Goal: Information Seeking & Learning: Learn about a topic

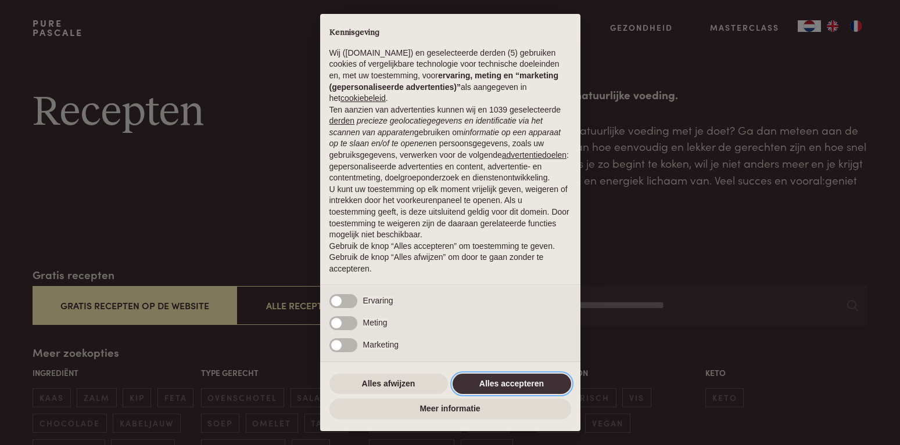
click at [515, 385] on button "Alles accepteren" at bounding box center [511, 384] width 118 height 21
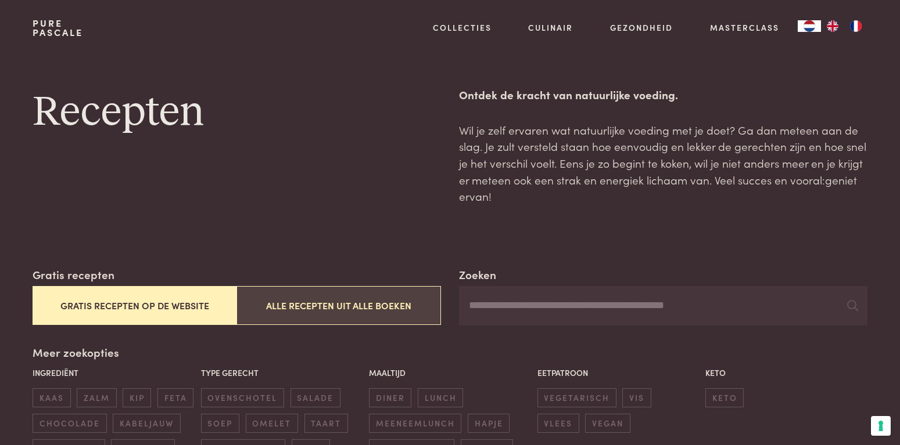
click at [304, 313] on button "Alle recepten uit alle boeken" at bounding box center [338, 305] width 204 height 39
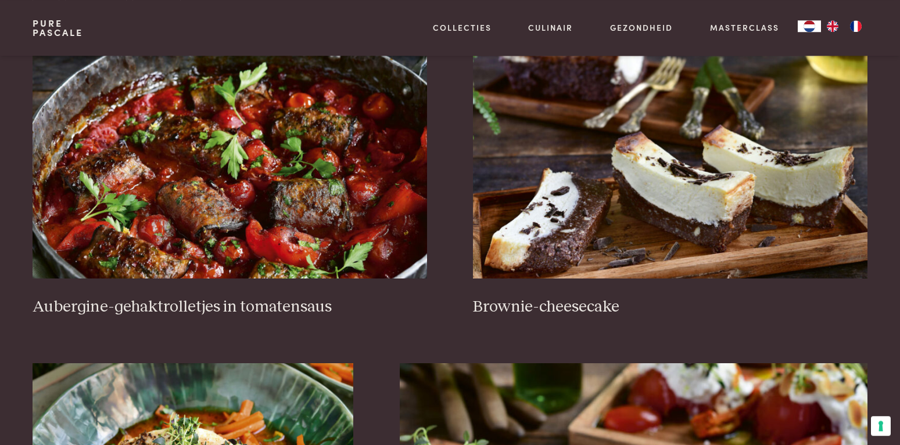
scroll to position [503, 0]
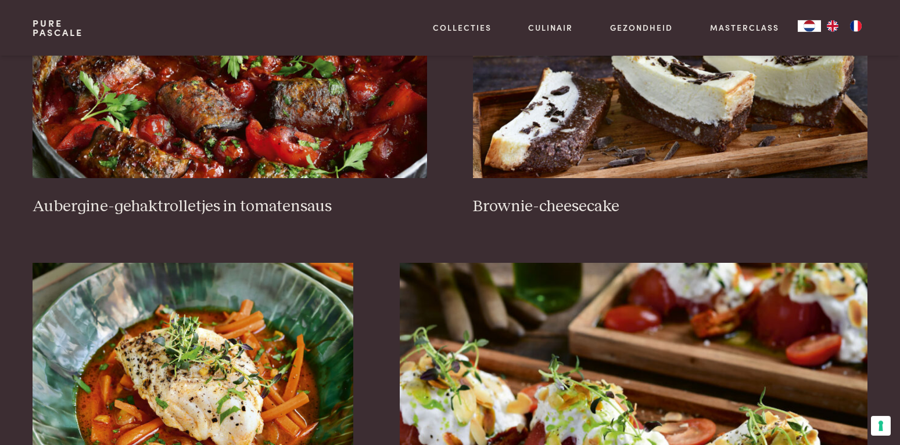
scroll to position [597, 0]
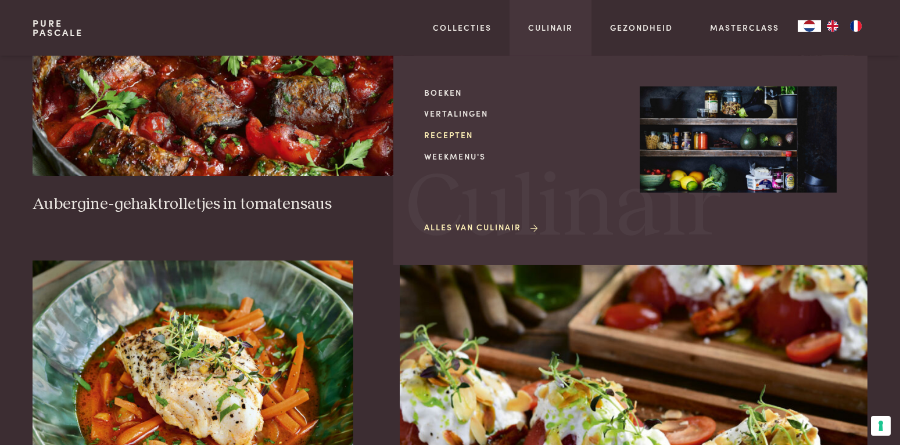
click at [464, 132] on link "Recepten" at bounding box center [522, 135] width 197 height 12
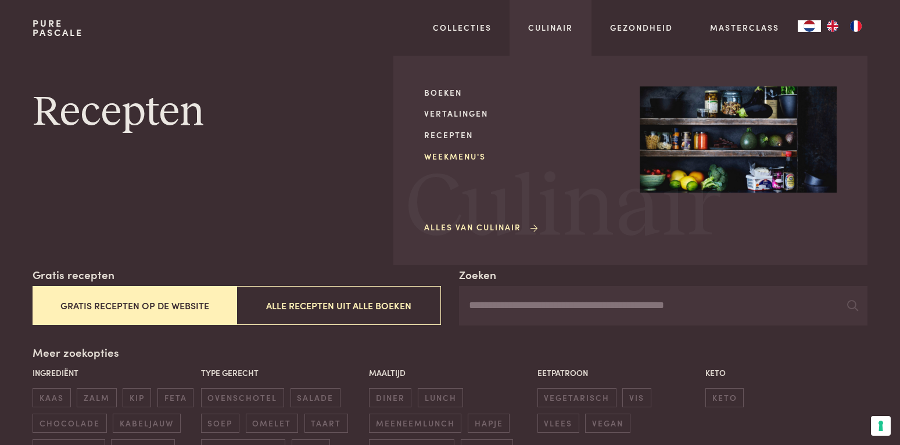
click at [479, 160] on link "Weekmenu's" at bounding box center [522, 156] width 197 height 12
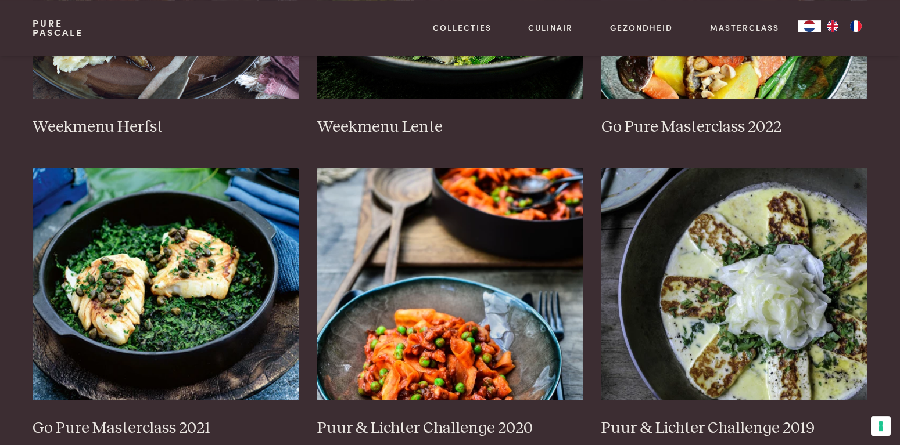
scroll to position [721, 0]
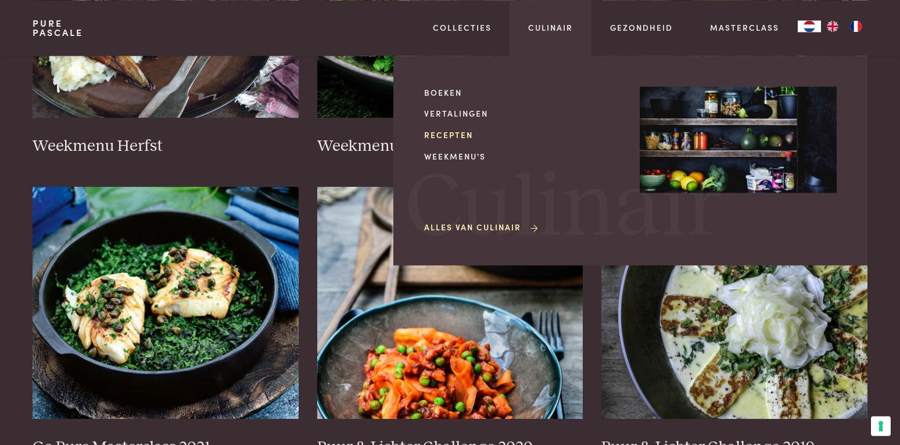
click at [464, 136] on link "Recepten" at bounding box center [522, 135] width 197 height 12
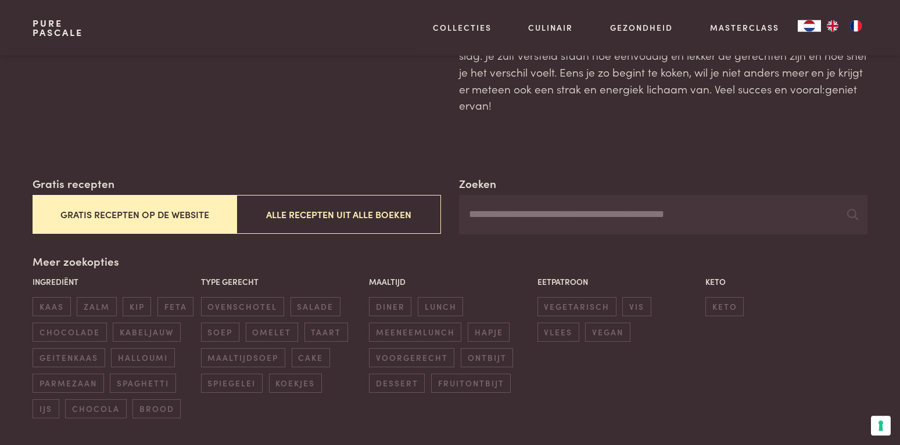
scroll to position [99, 0]
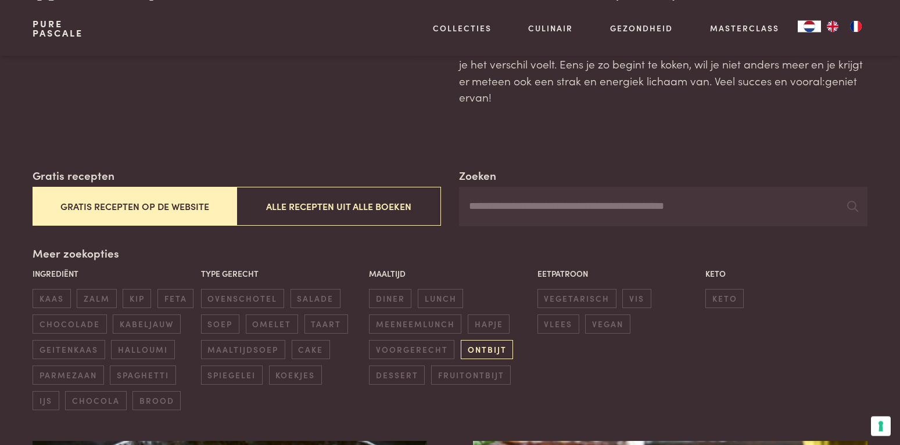
click at [477, 349] on span "ontbijt" at bounding box center [487, 349] width 52 height 19
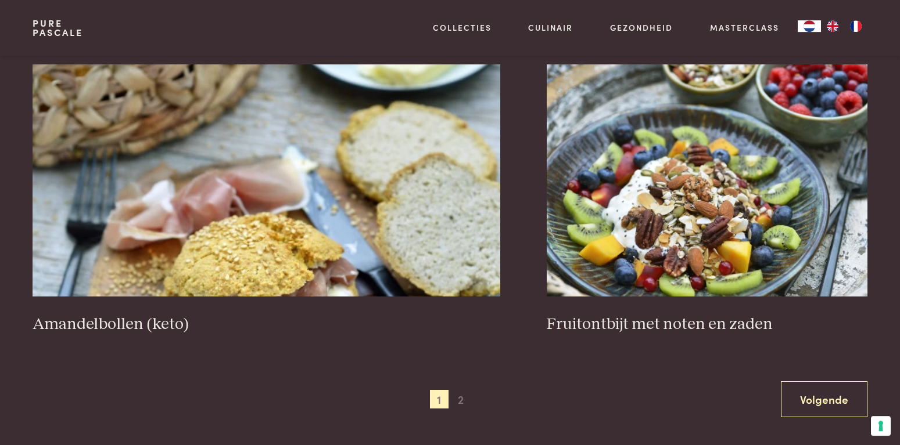
scroll to position [2103, 0]
click at [462, 407] on span "2" at bounding box center [460, 399] width 19 height 19
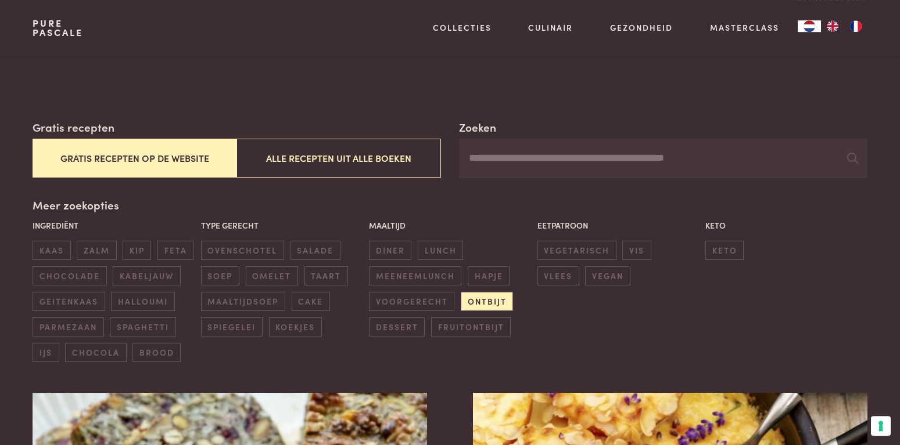
scroll to position [146, 0]
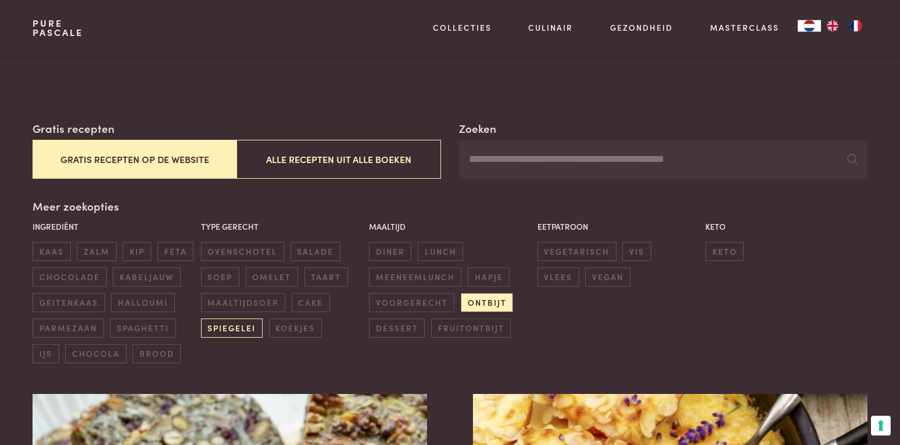
click at [239, 329] on span "spiegelei" at bounding box center [232, 328] width 62 height 19
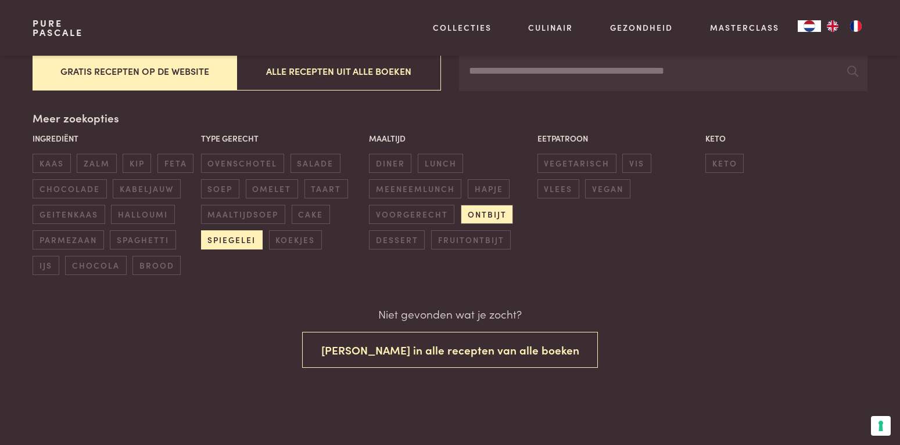
scroll to position [235, 0]
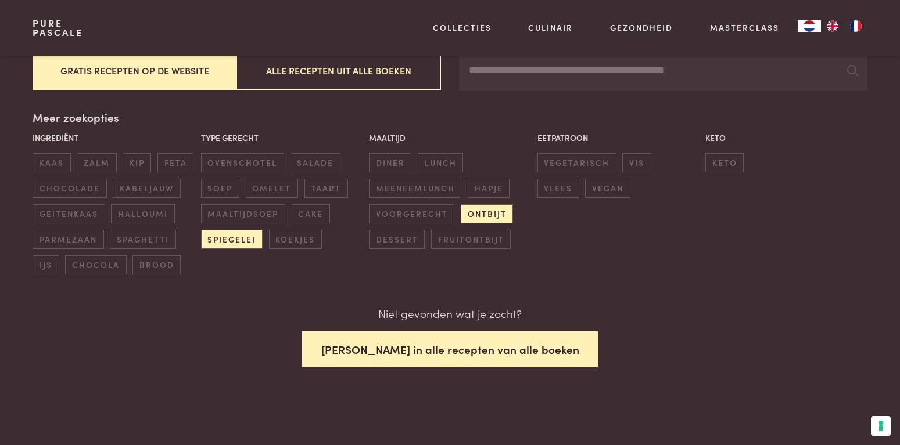
click at [395, 353] on button "Zoek in alle recepten van alle boeken" at bounding box center [450, 350] width 296 height 37
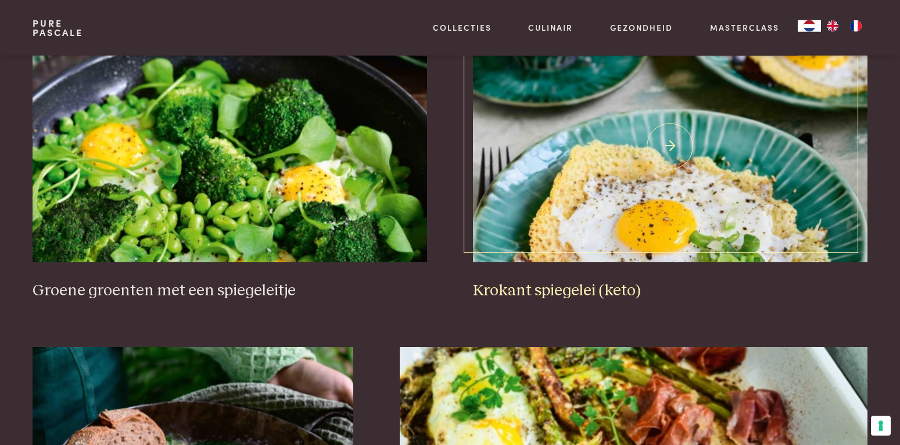
scroll to position [509, 0]
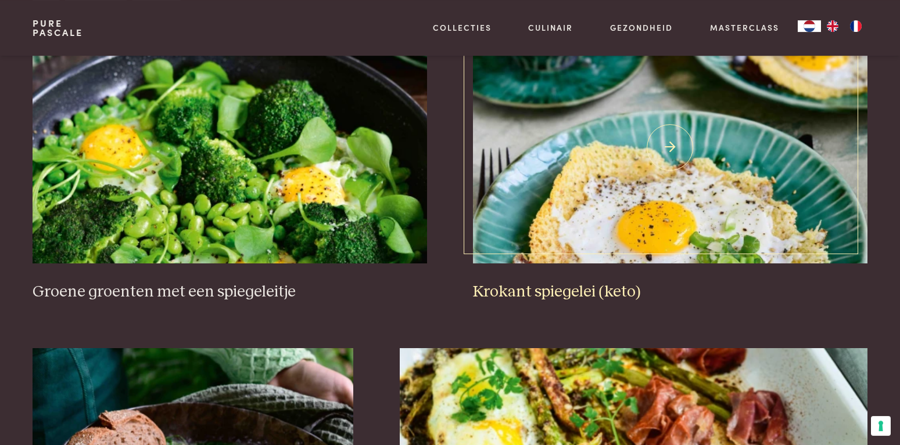
click at [616, 210] on img at bounding box center [670, 147] width 394 height 232
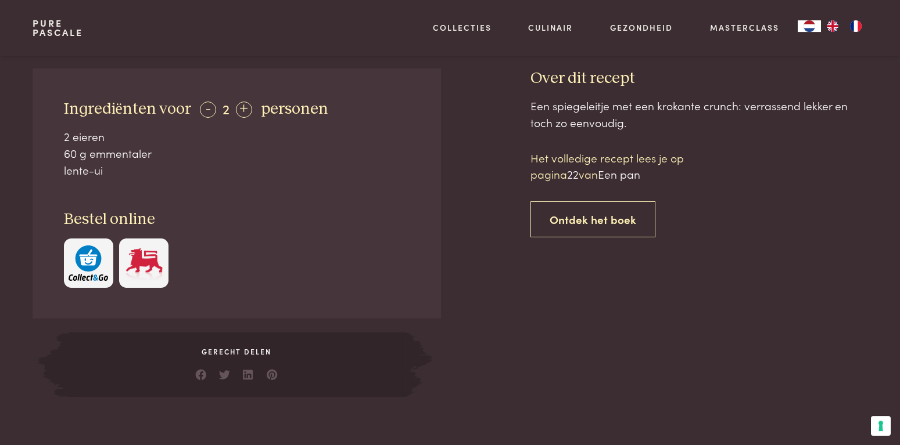
scroll to position [455, 0]
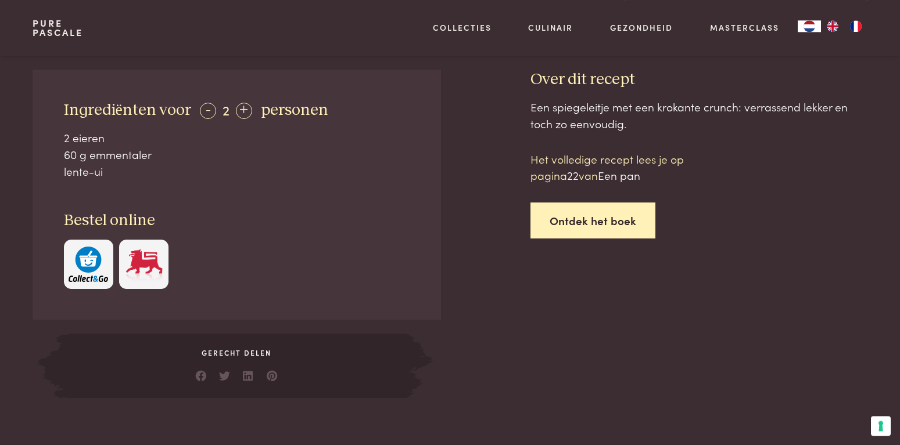
click at [589, 221] on link "Ontdek het boek" at bounding box center [592, 221] width 125 height 37
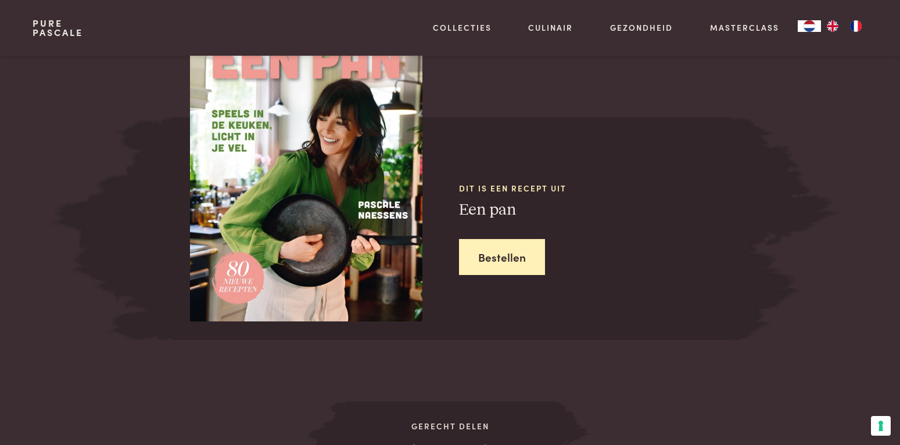
scroll to position [977, 0]
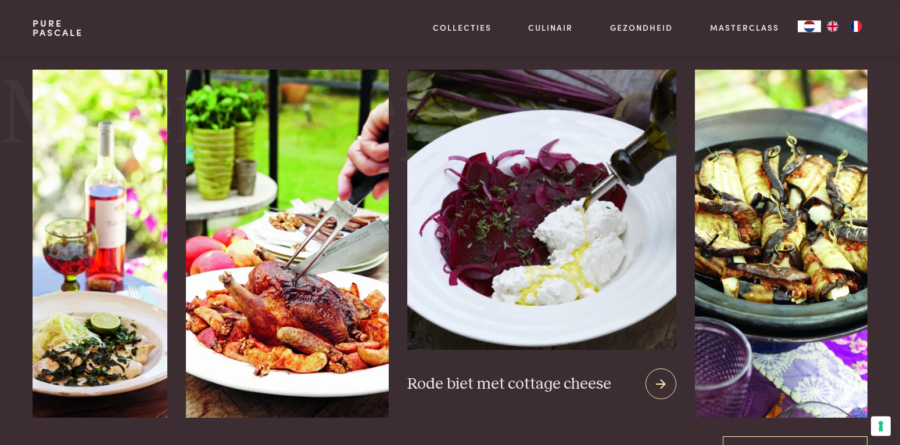
scroll to position [1444, 0]
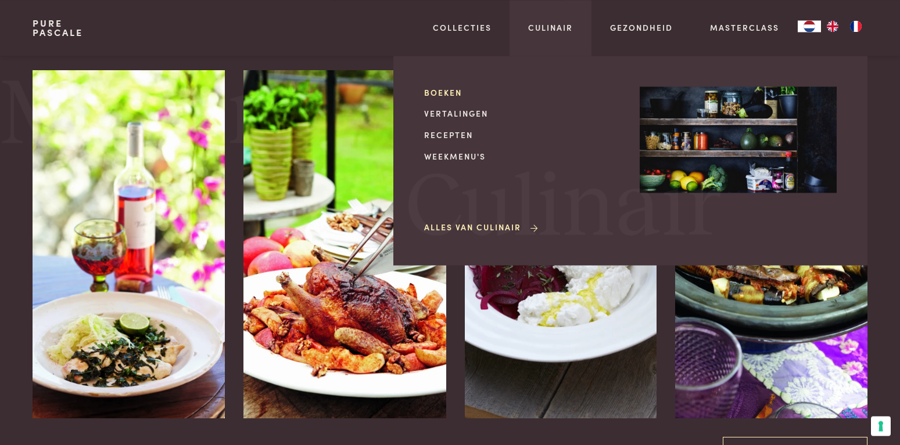
click at [452, 90] on link "Boeken" at bounding box center [522, 93] width 197 height 12
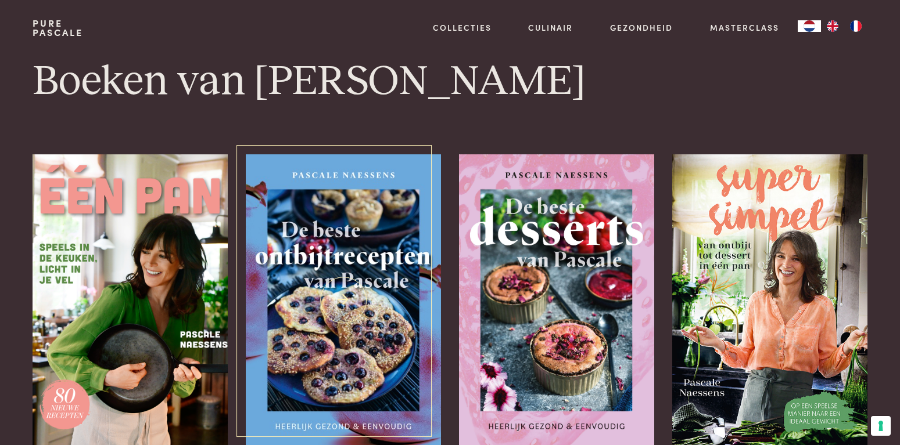
click at [319, 296] on img at bounding box center [343, 301] width 195 height 292
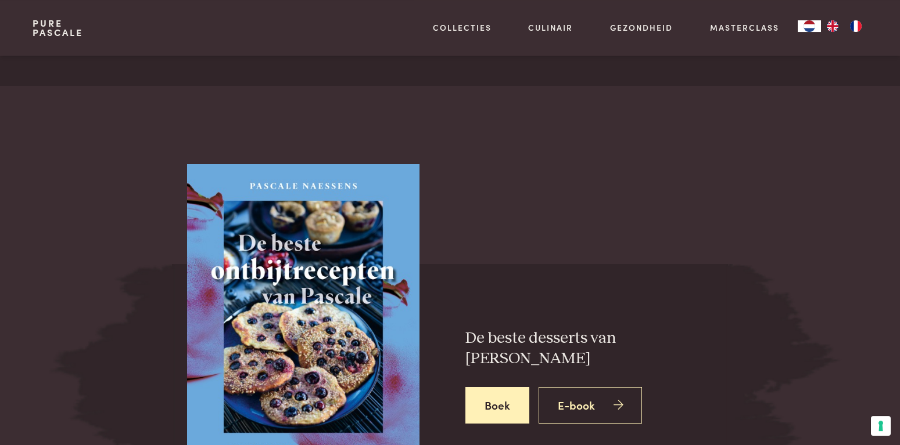
scroll to position [1542, 0]
